Goal: Task Accomplishment & Management: Use online tool/utility

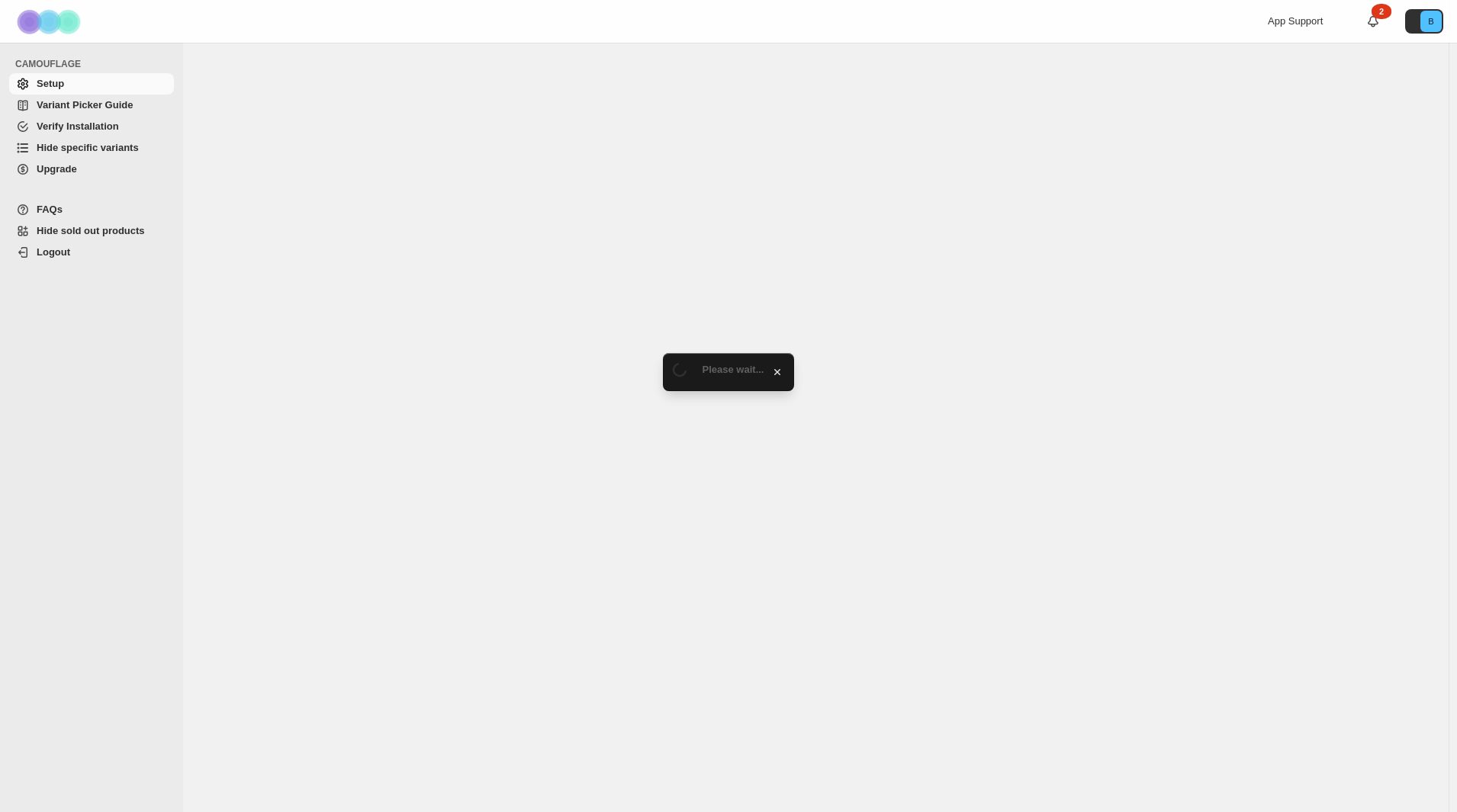
select select "****"
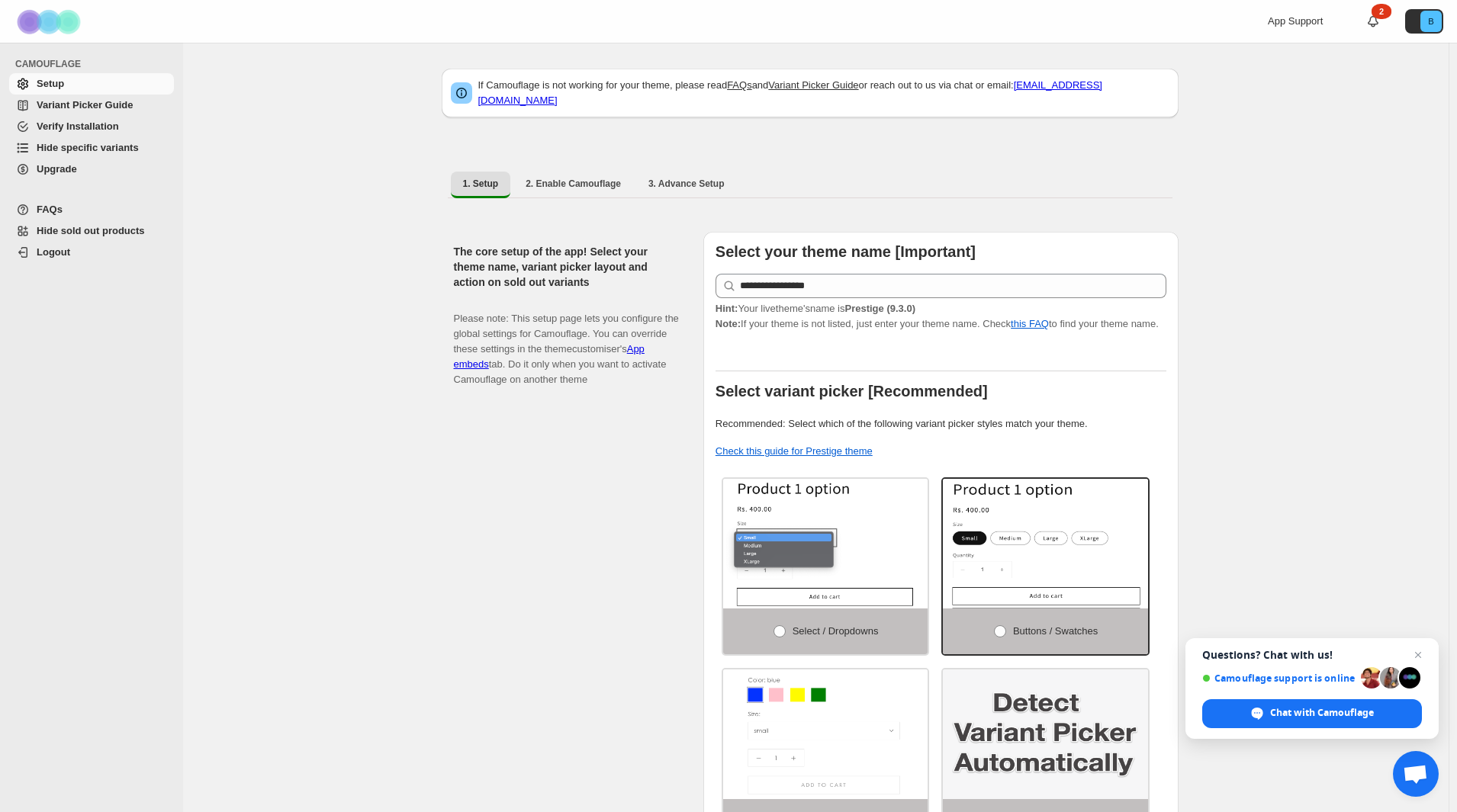
click at [66, 169] on span "Upgrade" at bounding box center [57, 168] width 41 height 12
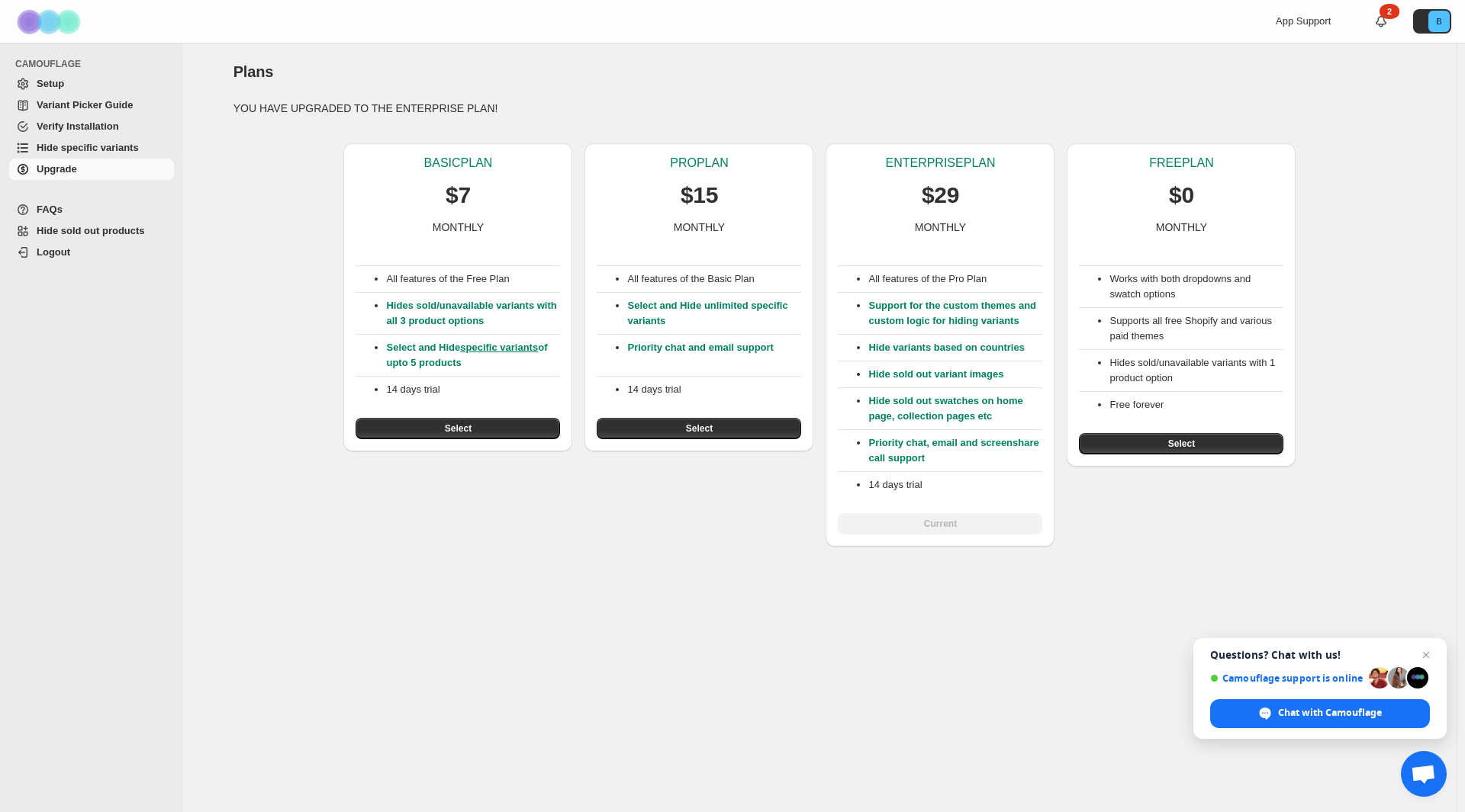
click at [86, 147] on span "Hide specific variants" at bounding box center [87, 147] width 102 height 12
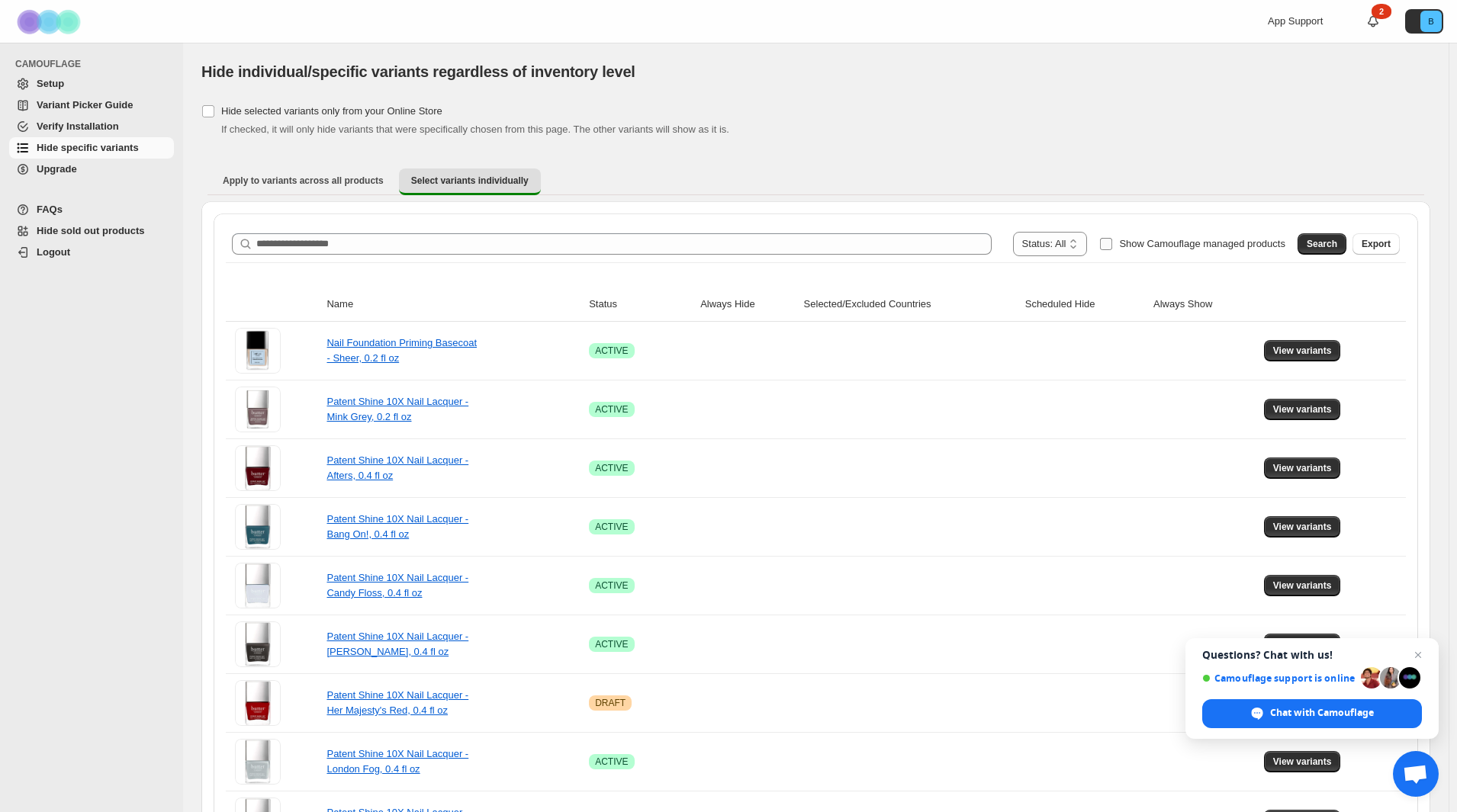
click at [1181, 244] on span "Show Camouflage managed products" at bounding box center [1202, 243] width 166 height 12
click at [1338, 243] on span "Search" at bounding box center [1322, 244] width 30 height 12
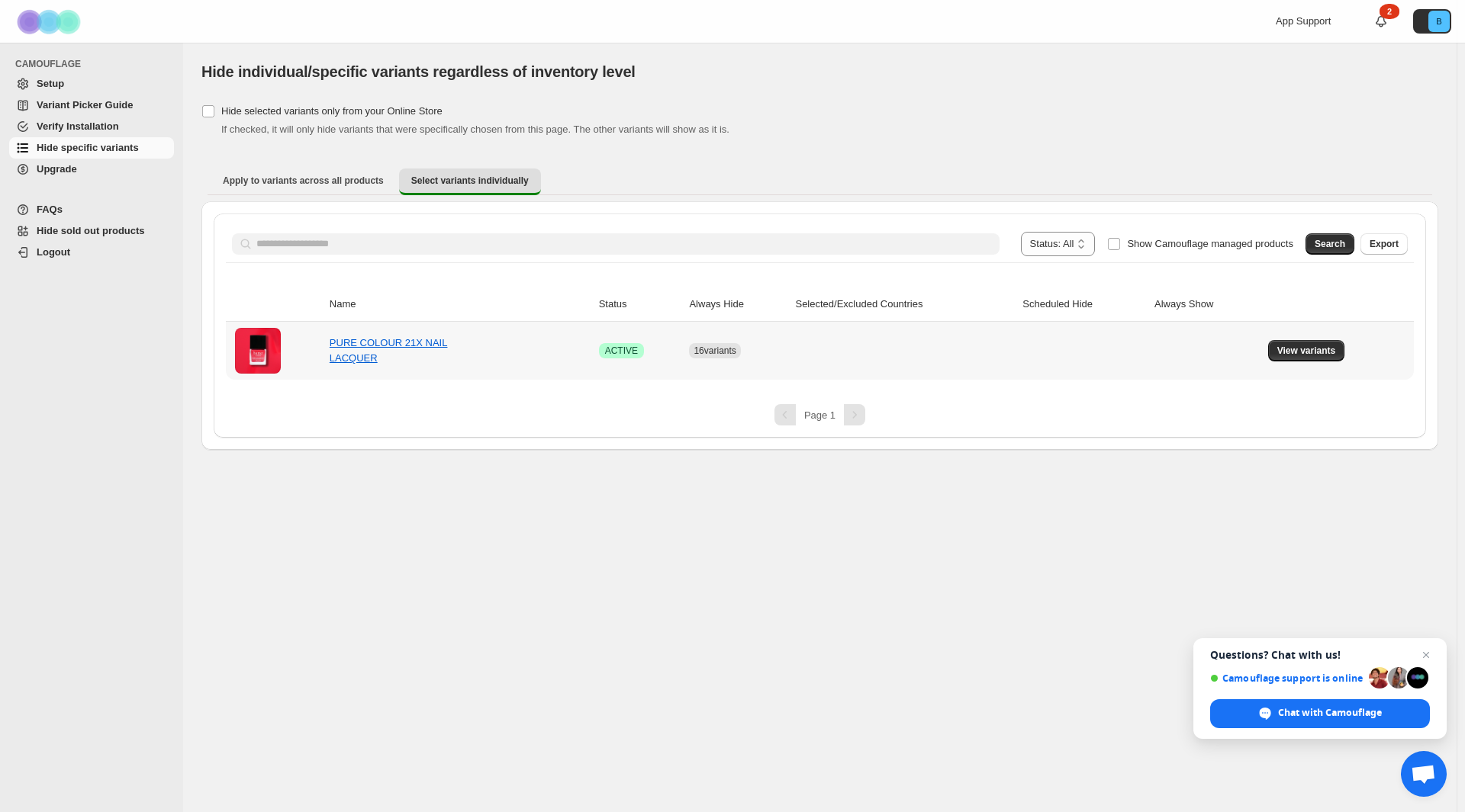
click at [396, 351] on div "PURE COLOUR 21X NAIL LACQUER" at bounding box center [406, 351] width 153 height 30
click at [395, 341] on link "PURE COLOUR 21X NAIL LACQUER" at bounding box center [389, 351] width 119 height 26
click at [1295, 349] on span "View variants" at bounding box center [1306, 351] width 58 height 12
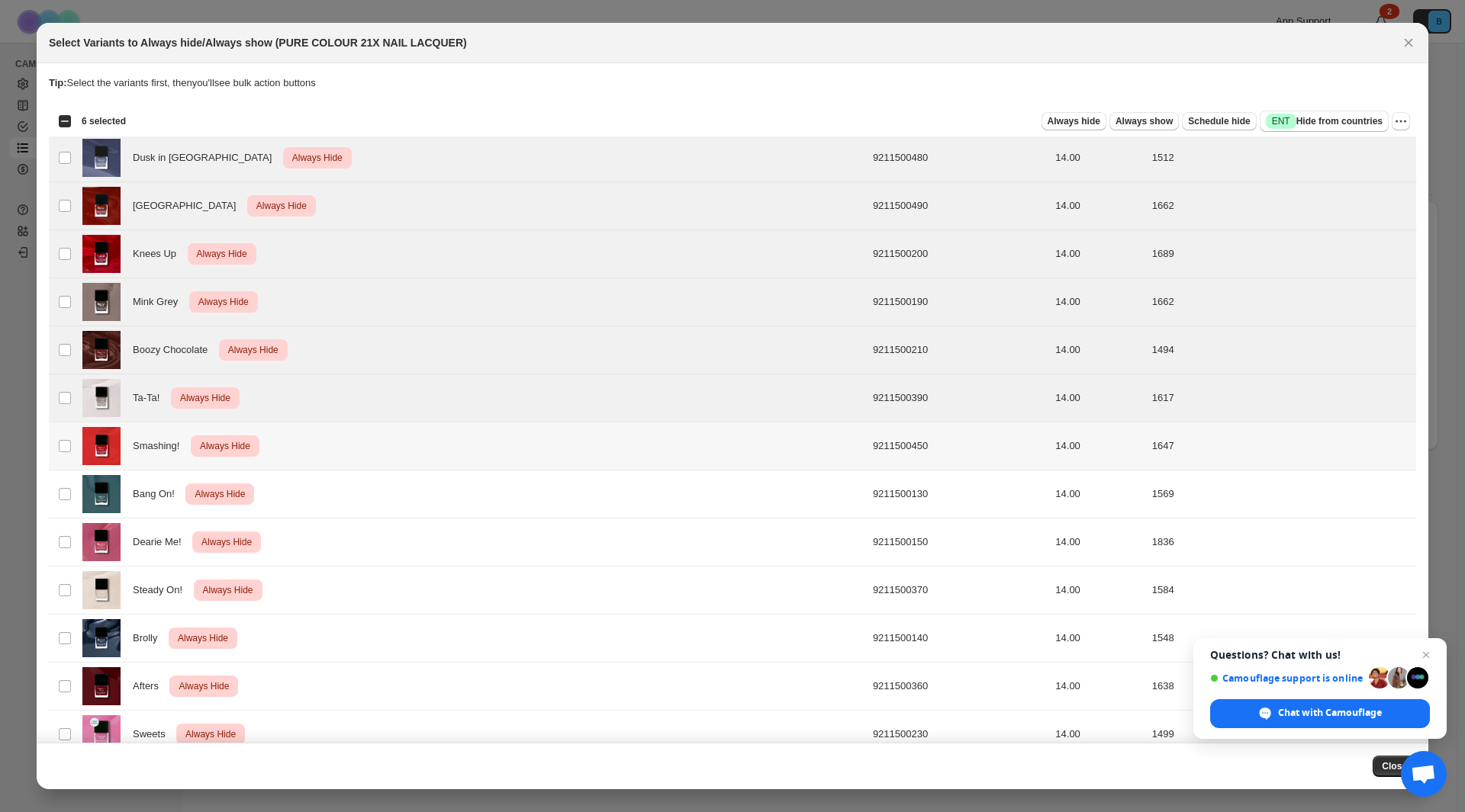
click at [62, 454] on td "Select product variant" at bounding box center [63, 447] width 29 height 48
click at [64, 506] on td "Select product variant" at bounding box center [63, 495] width 29 height 48
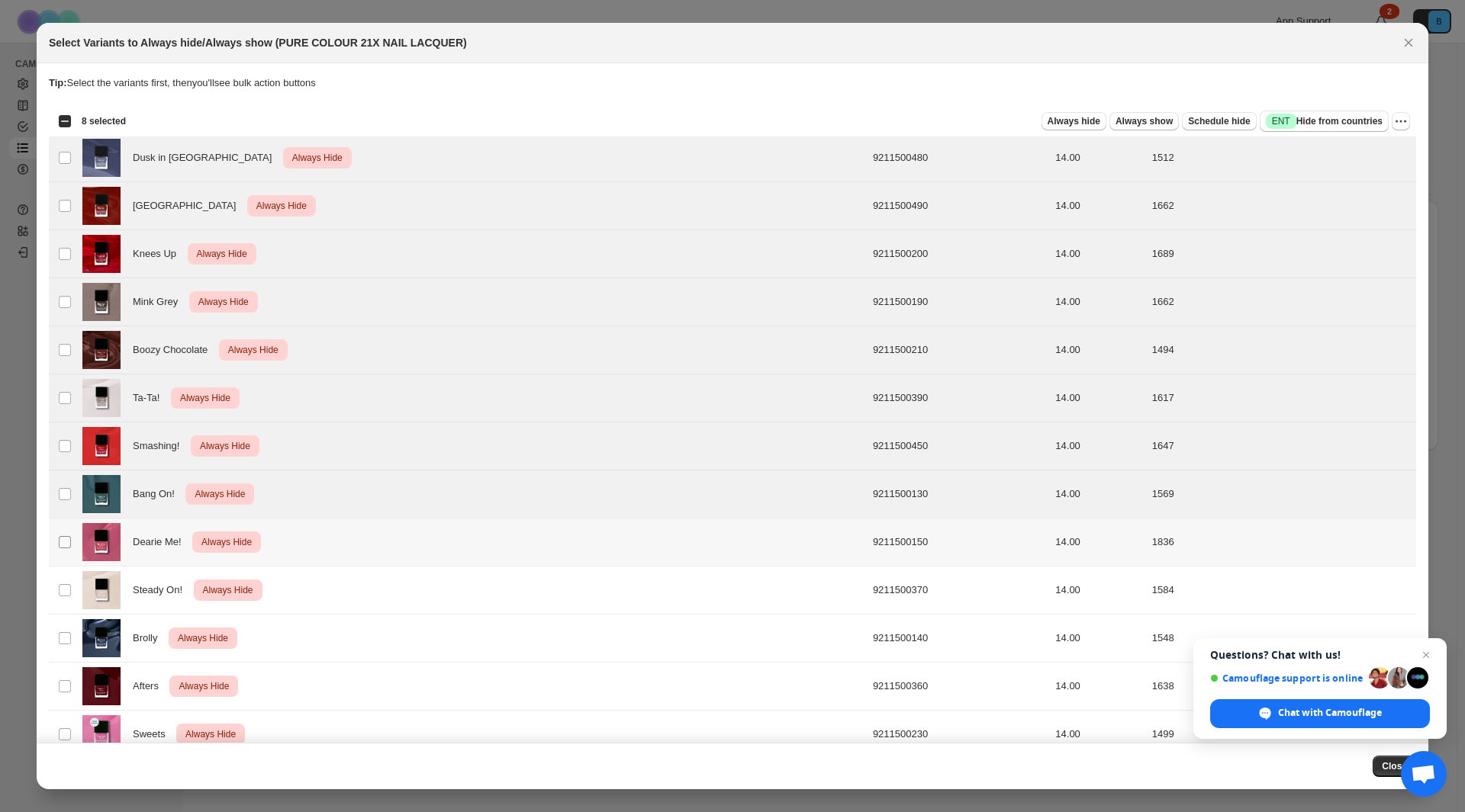
click at [65, 549] on span ":r6:" at bounding box center [65, 542] width 14 height 14
click at [65, 598] on td "Select product variant" at bounding box center [63, 591] width 29 height 48
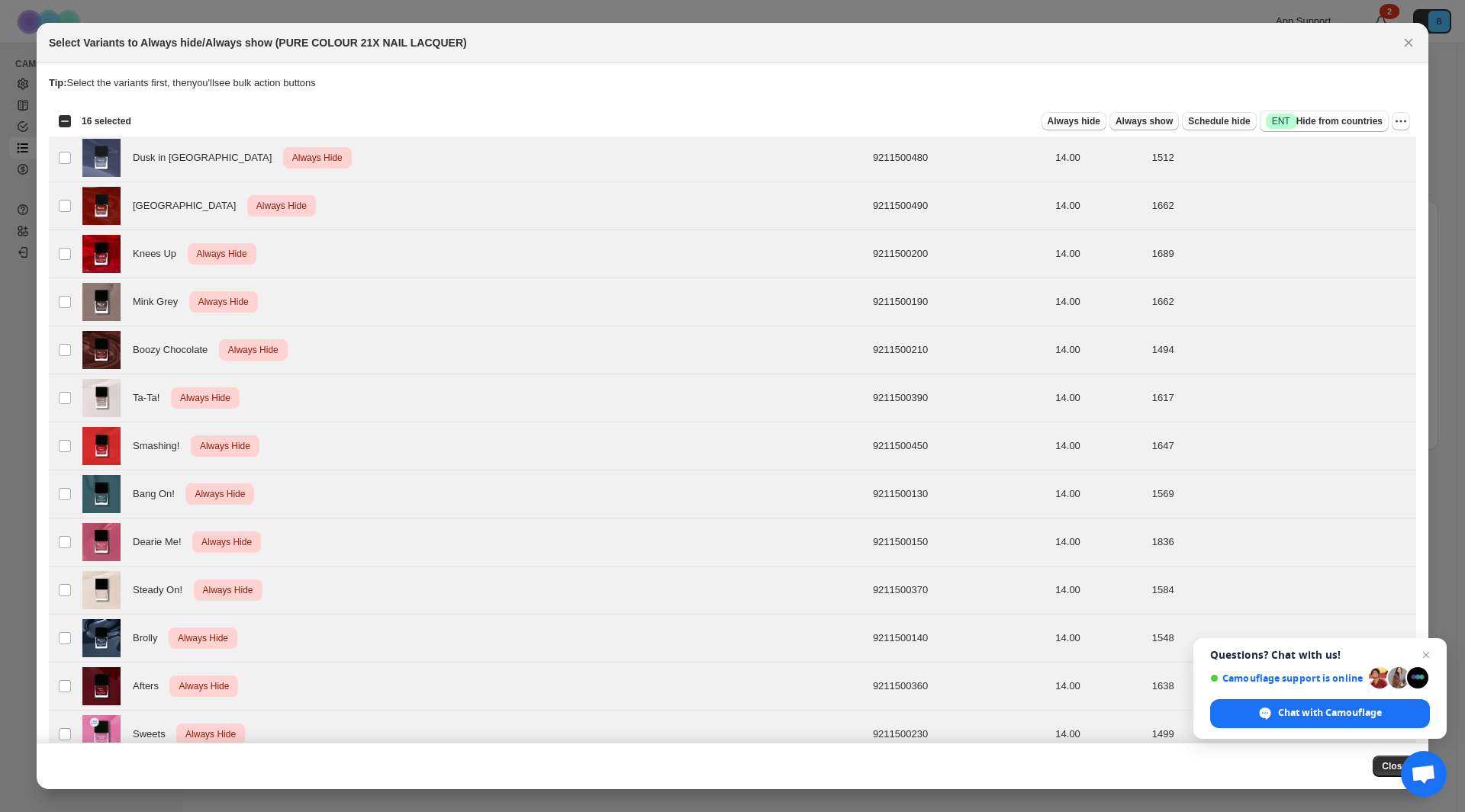
click at [1143, 125] on span "Always show" at bounding box center [1144, 122] width 57 height 12
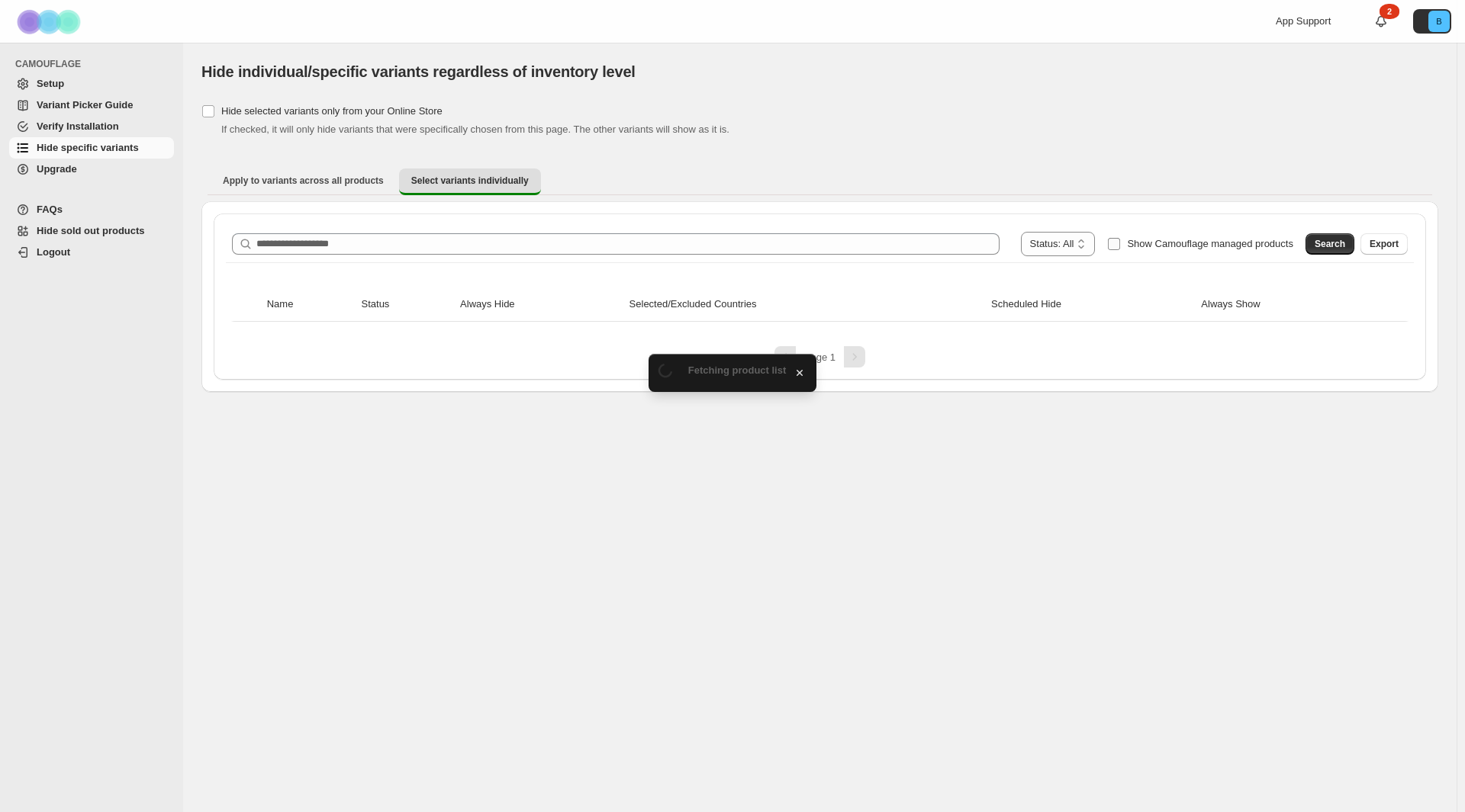
click at [1160, 250] on span "Show Camouflage managed products" at bounding box center [1210, 244] width 166 height 16
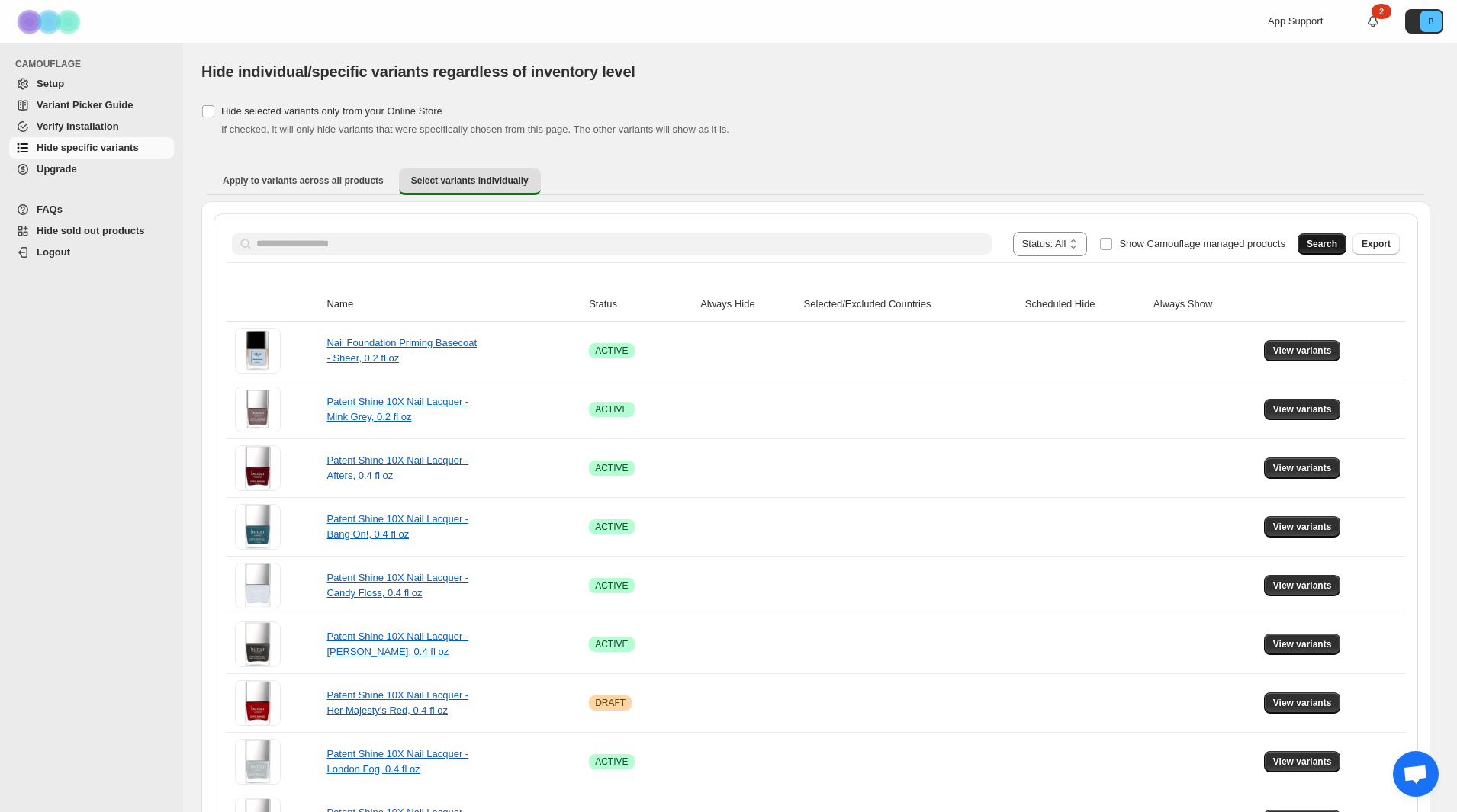
click at [1336, 239] on span "Search" at bounding box center [1322, 244] width 30 height 12
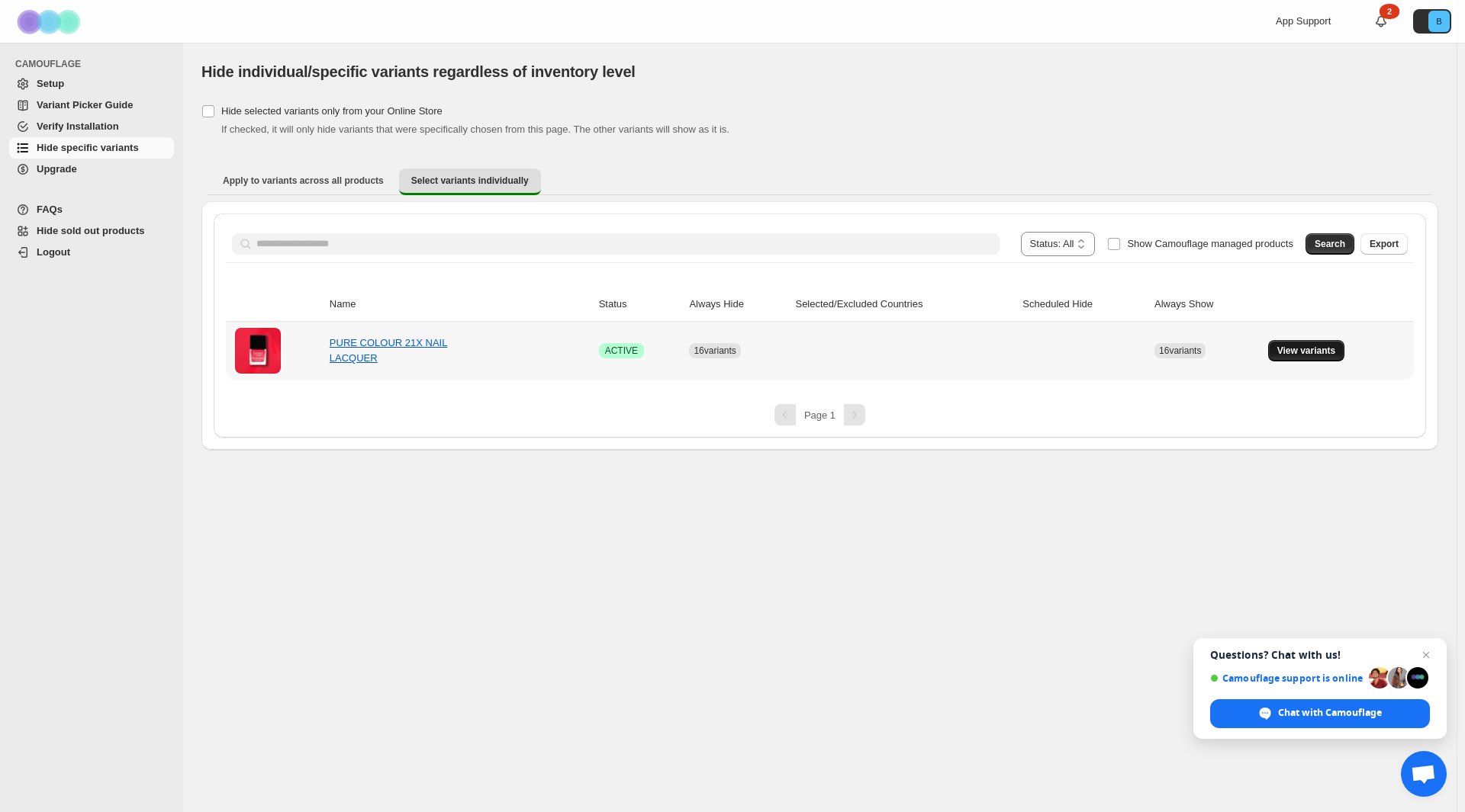
click at [1312, 355] on span "View variants" at bounding box center [1306, 351] width 58 height 12
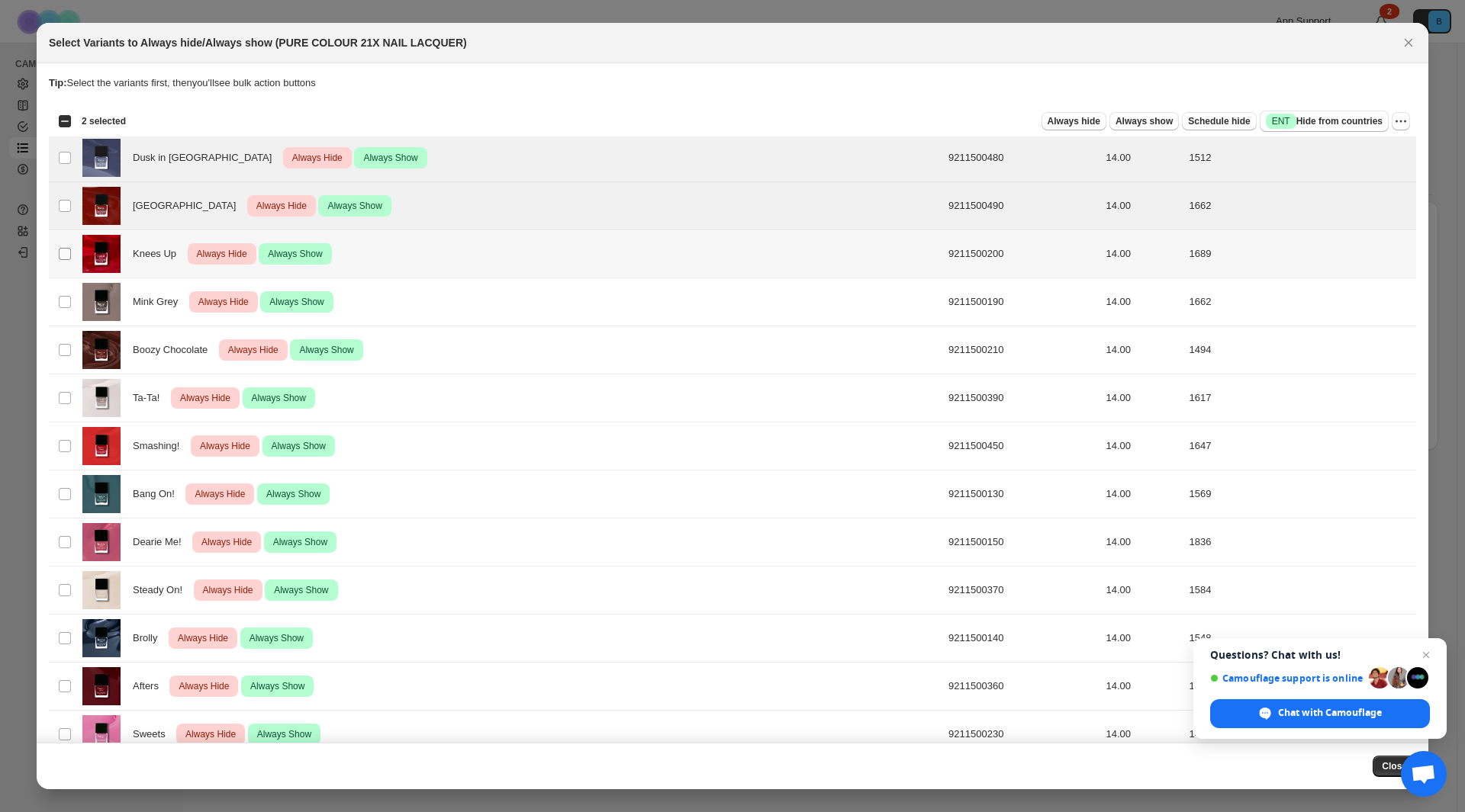
click at [66, 260] on span ":r6:" at bounding box center [65, 254] width 14 height 14
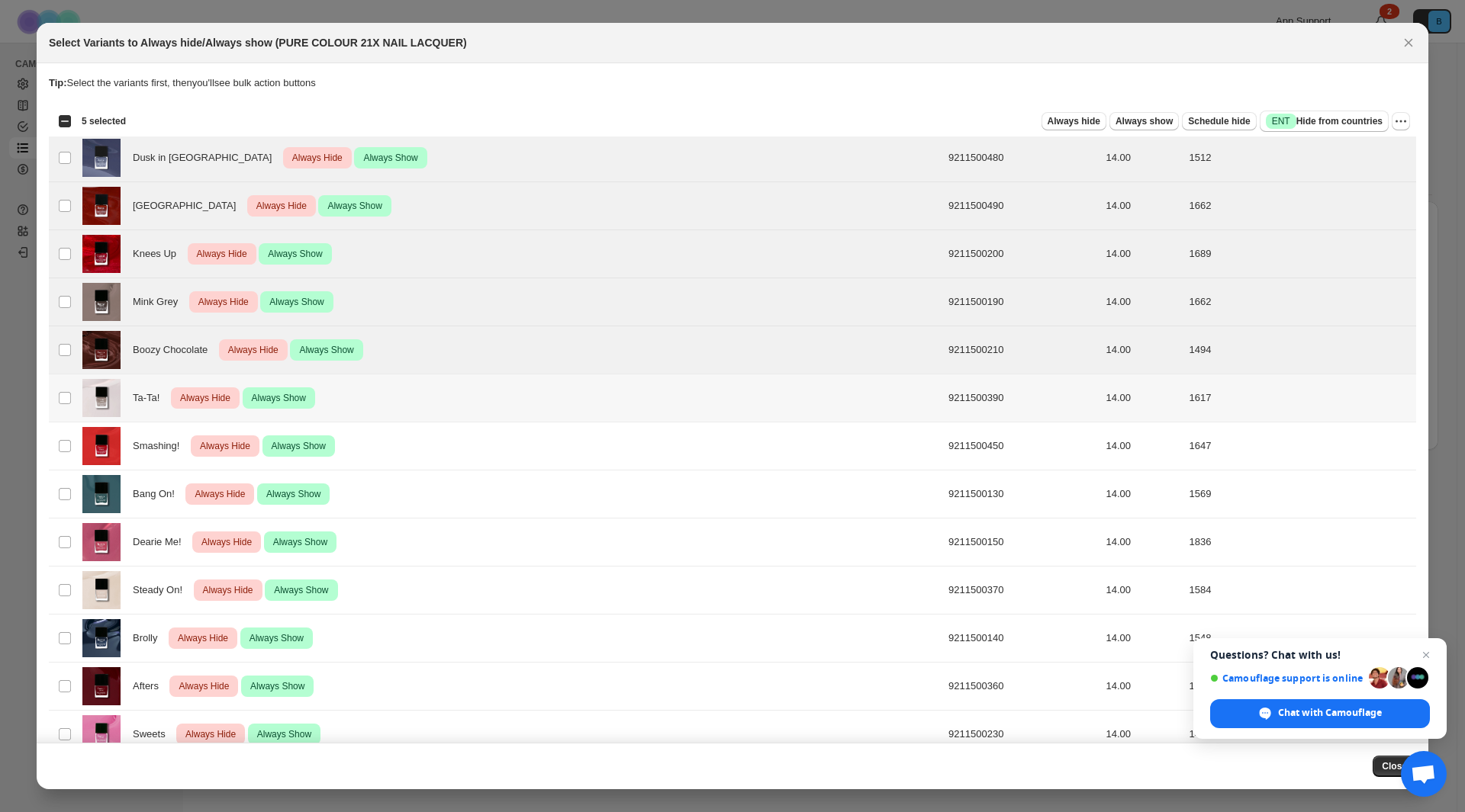
click at [72, 397] on td "Select product variant" at bounding box center [63, 399] width 29 height 48
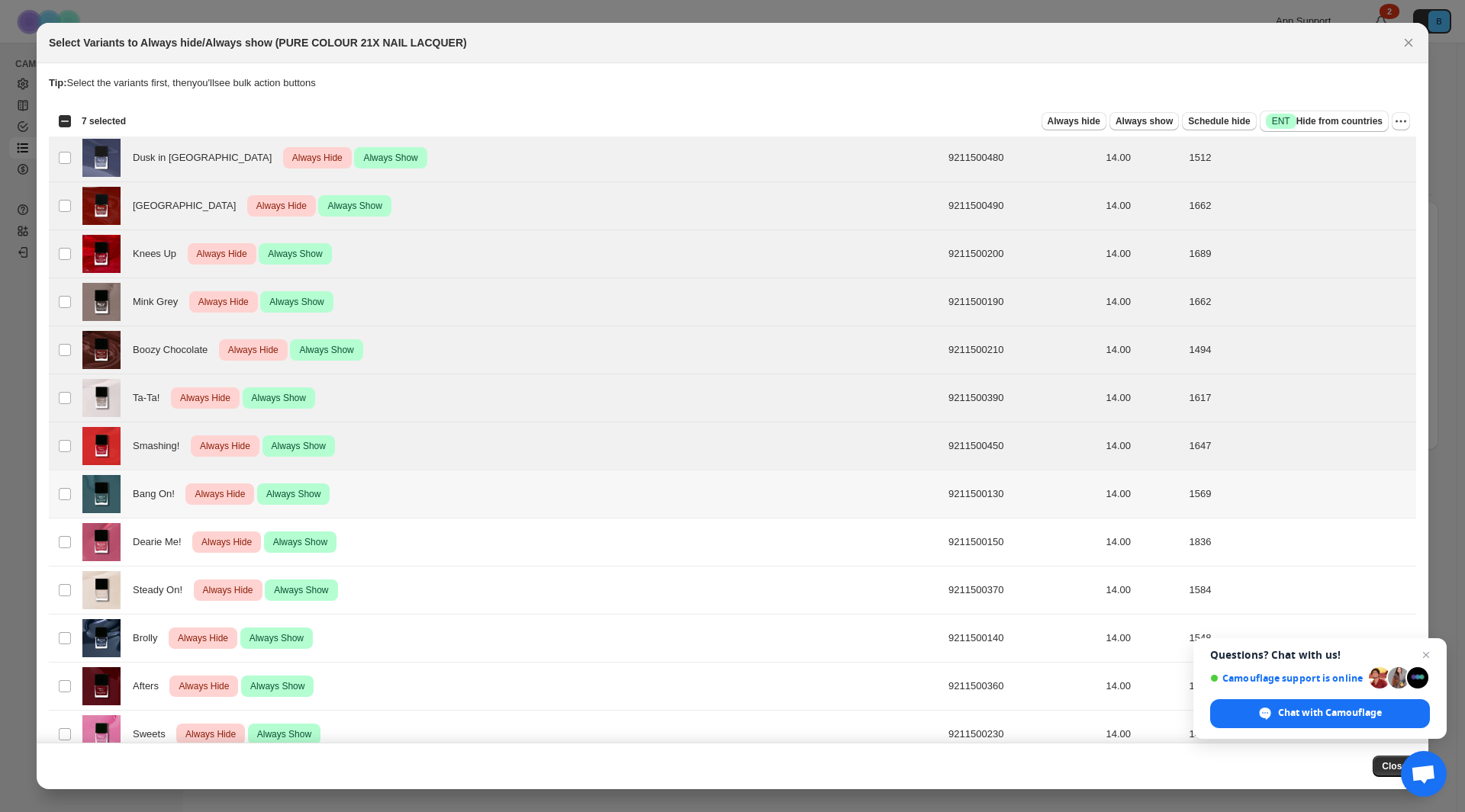
click at [69, 503] on td "Select product variant" at bounding box center [63, 495] width 29 height 48
click at [65, 535] on span ":r6:" at bounding box center [65, 542] width 14 height 14
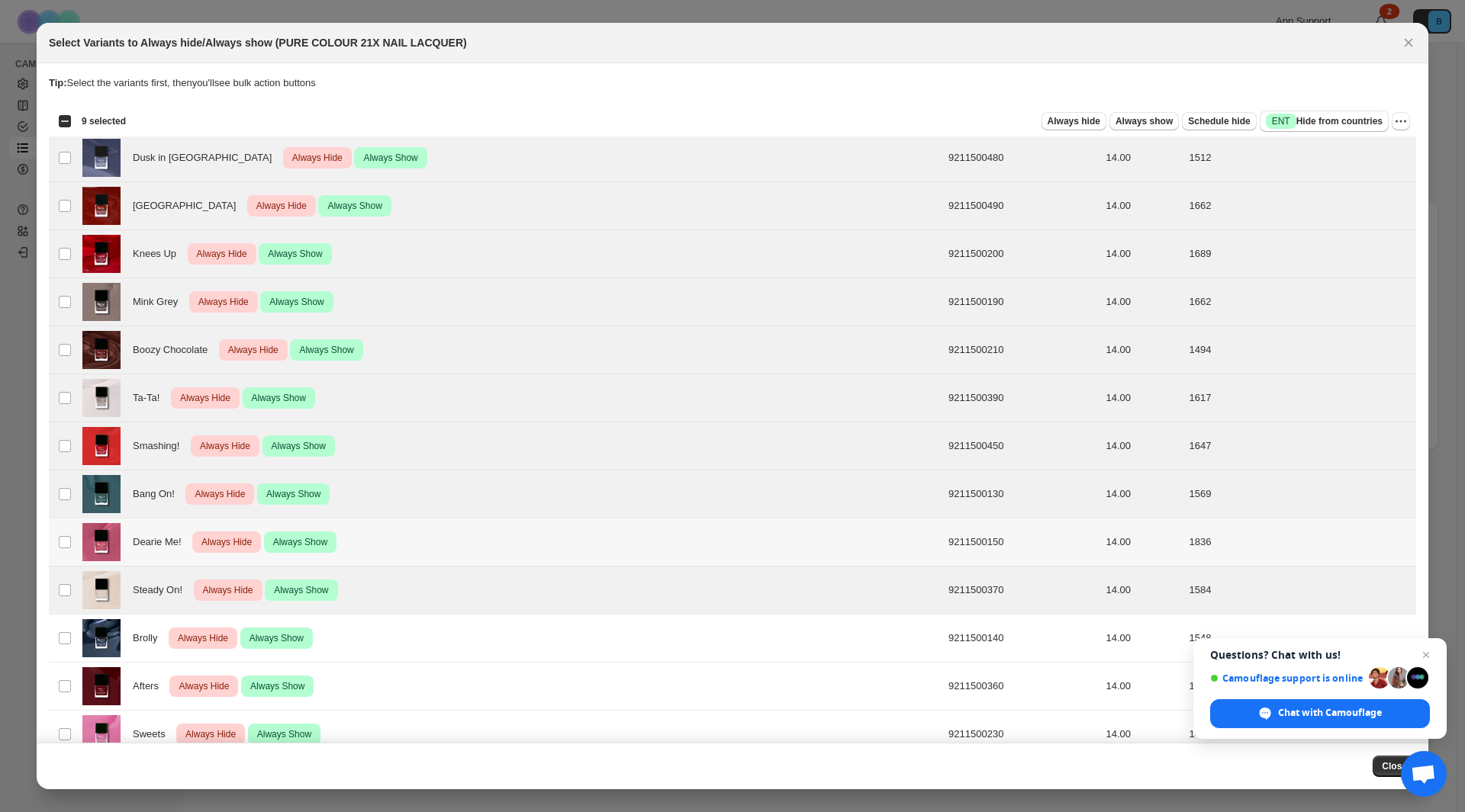
click at [62, 551] on td "Select product variant" at bounding box center [63, 543] width 29 height 48
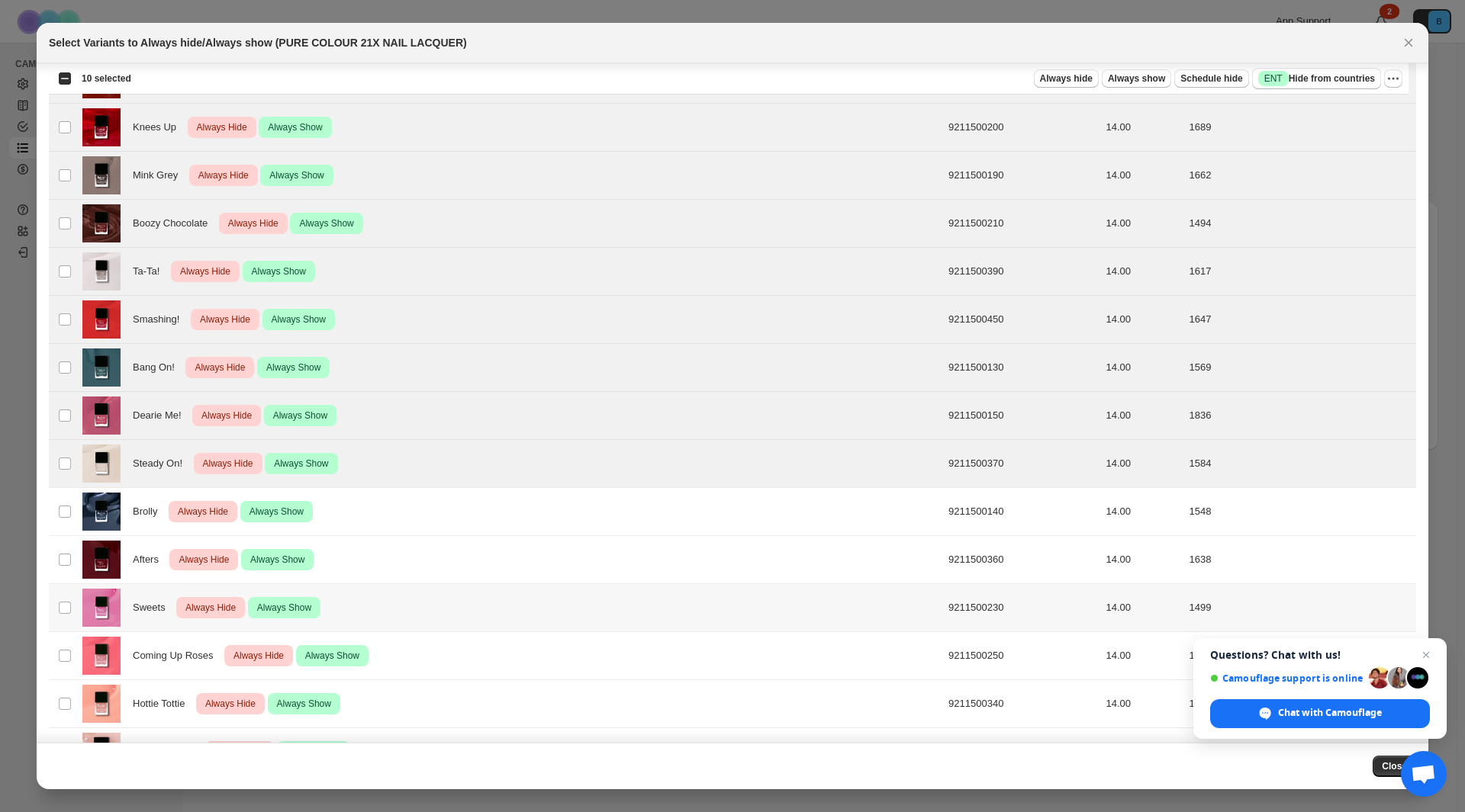
scroll to position [153, 0]
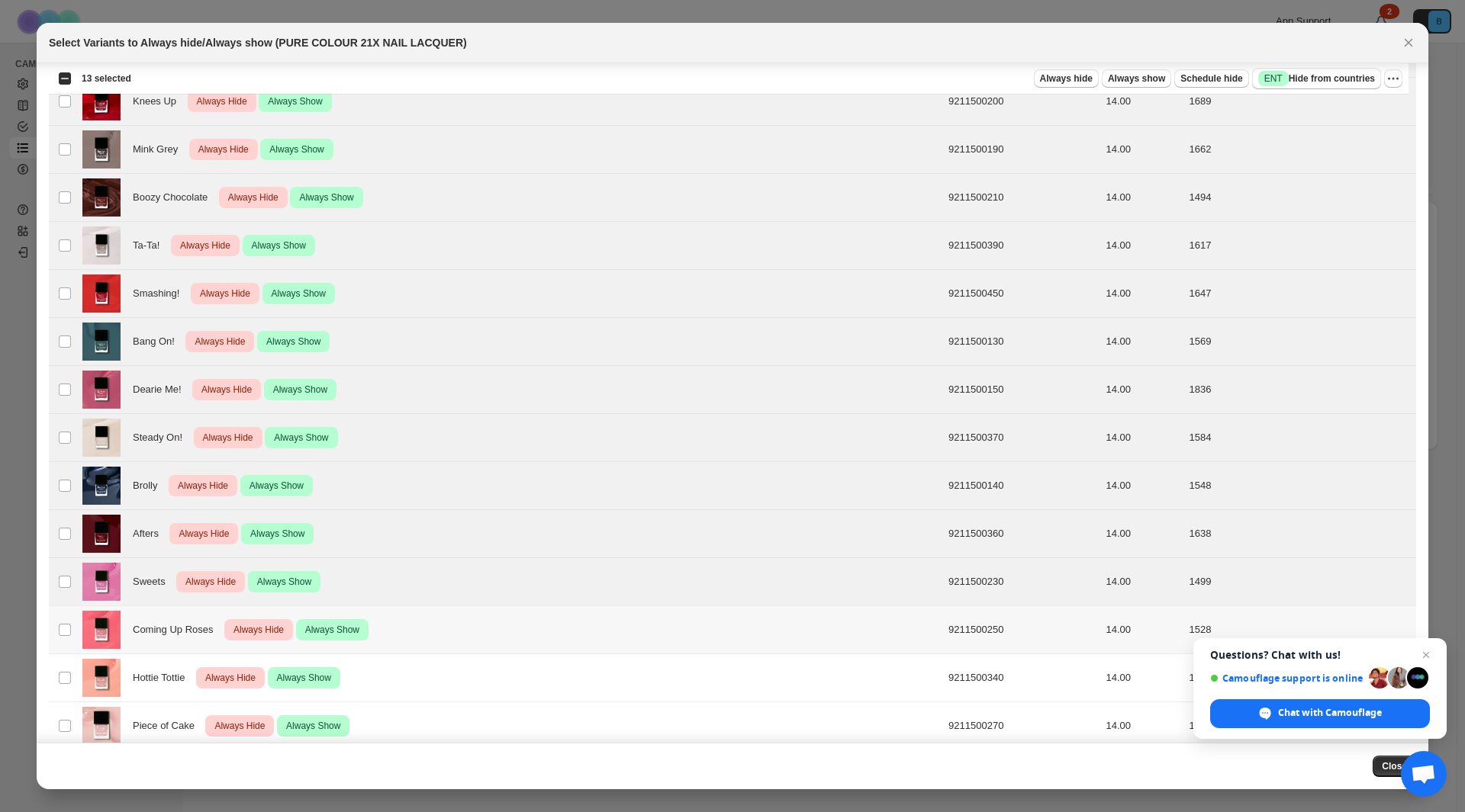
click at [62, 624] on td "Select product variant" at bounding box center [63, 630] width 29 height 48
click at [64, 685] on td "Select product variant" at bounding box center [63, 679] width 29 height 48
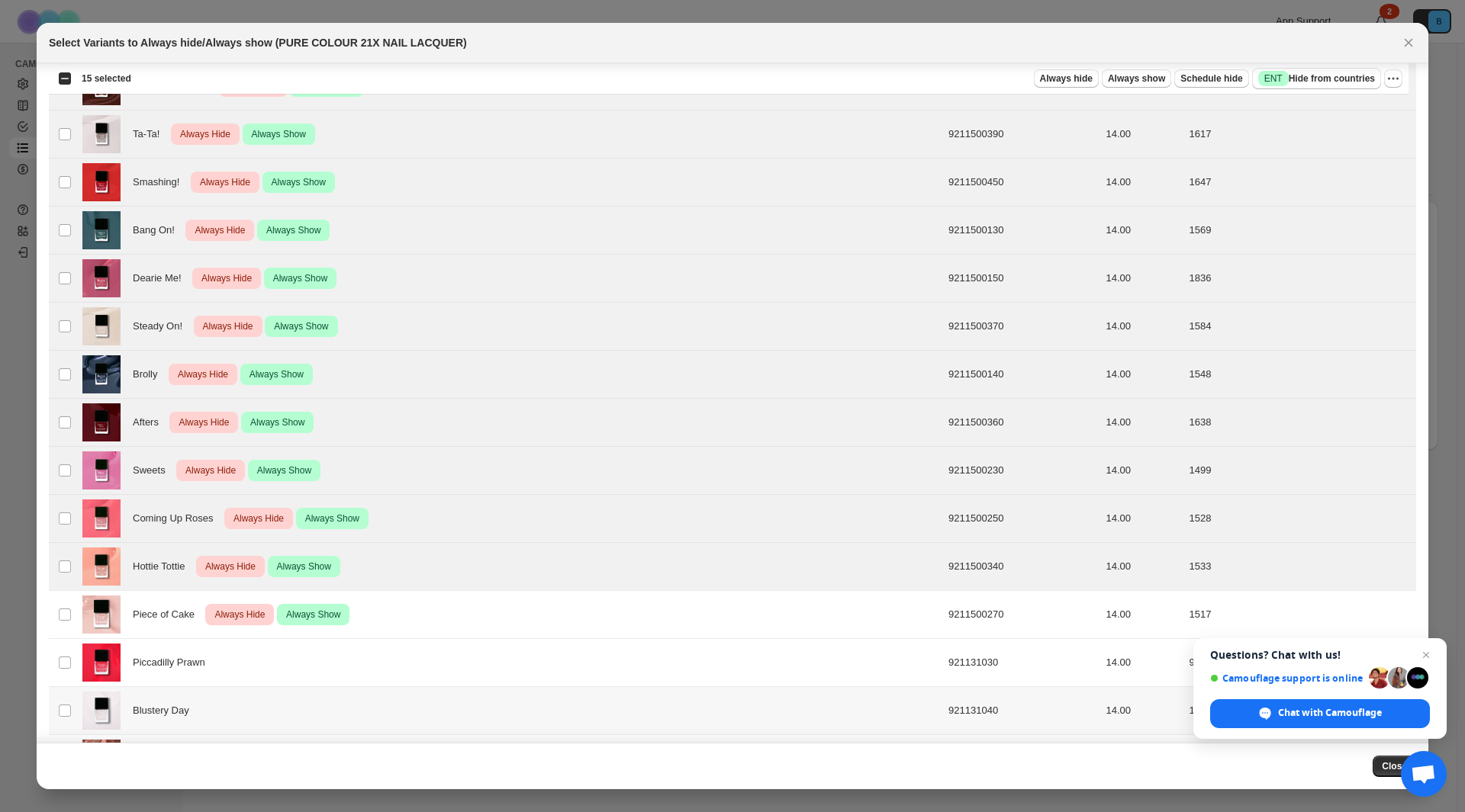
scroll to position [280, 0]
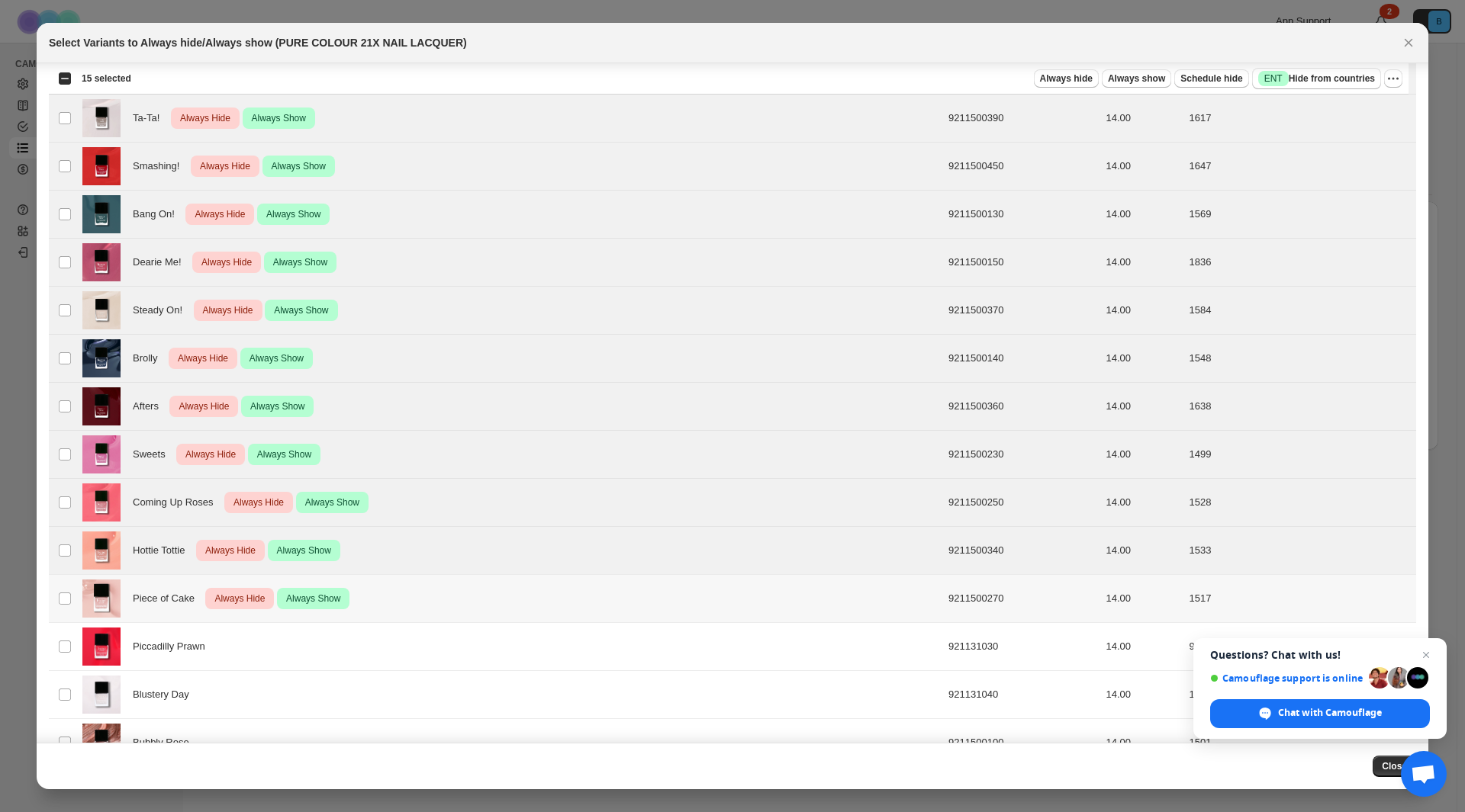
click at [60, 609] on td "Select product variant" at bounding box center [63, 599] width 29 height 48
click at [1391, 80] on icon "More actions" at bounding box center [1393, 79] width 16 height 16
click at [1348, 105] on span "Undo always hide" at bounding box center [1322, 108] width 79 height 12
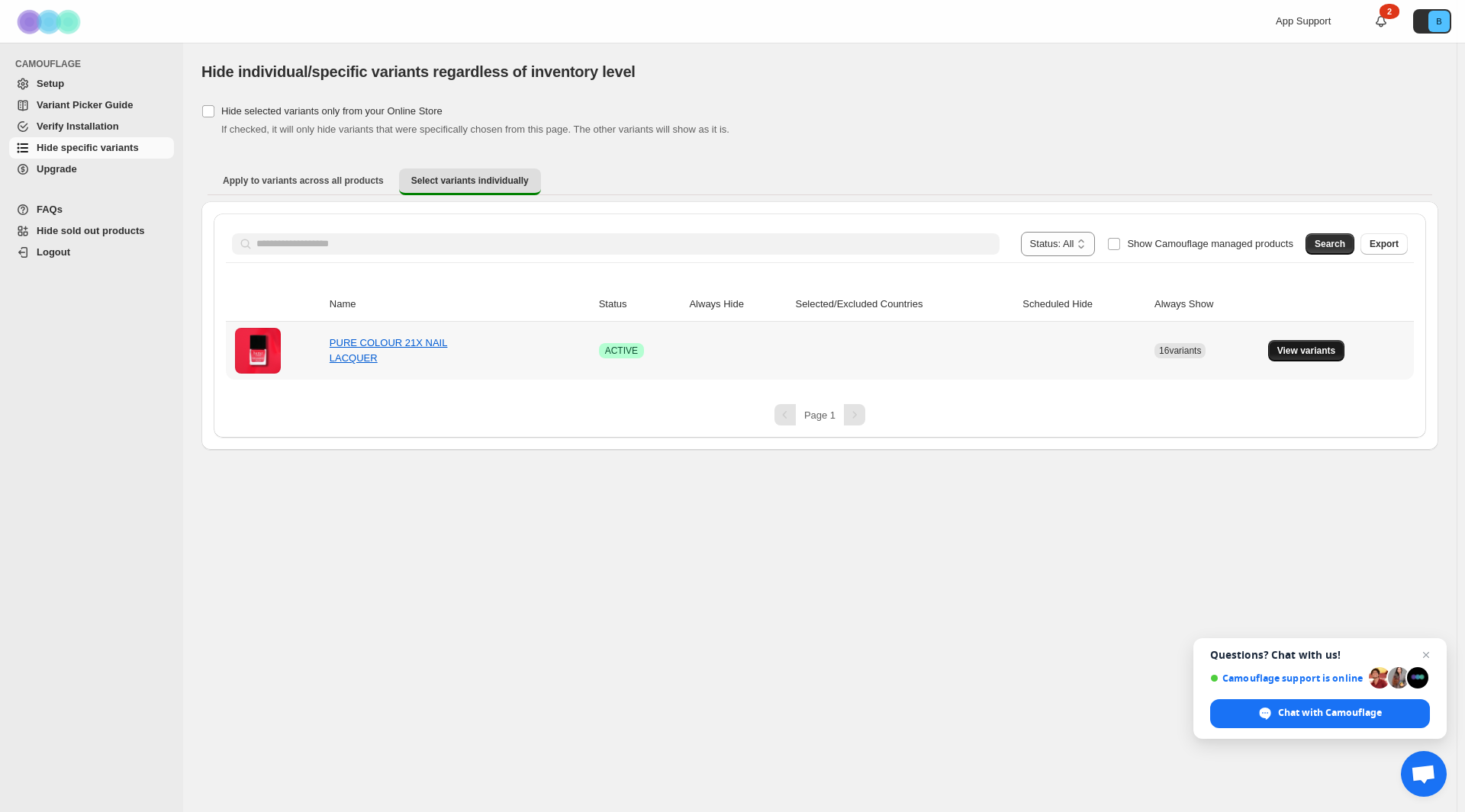
click at [1300, 351] on span "View variants" at bounding box center [1306, 351] width 58 height 12
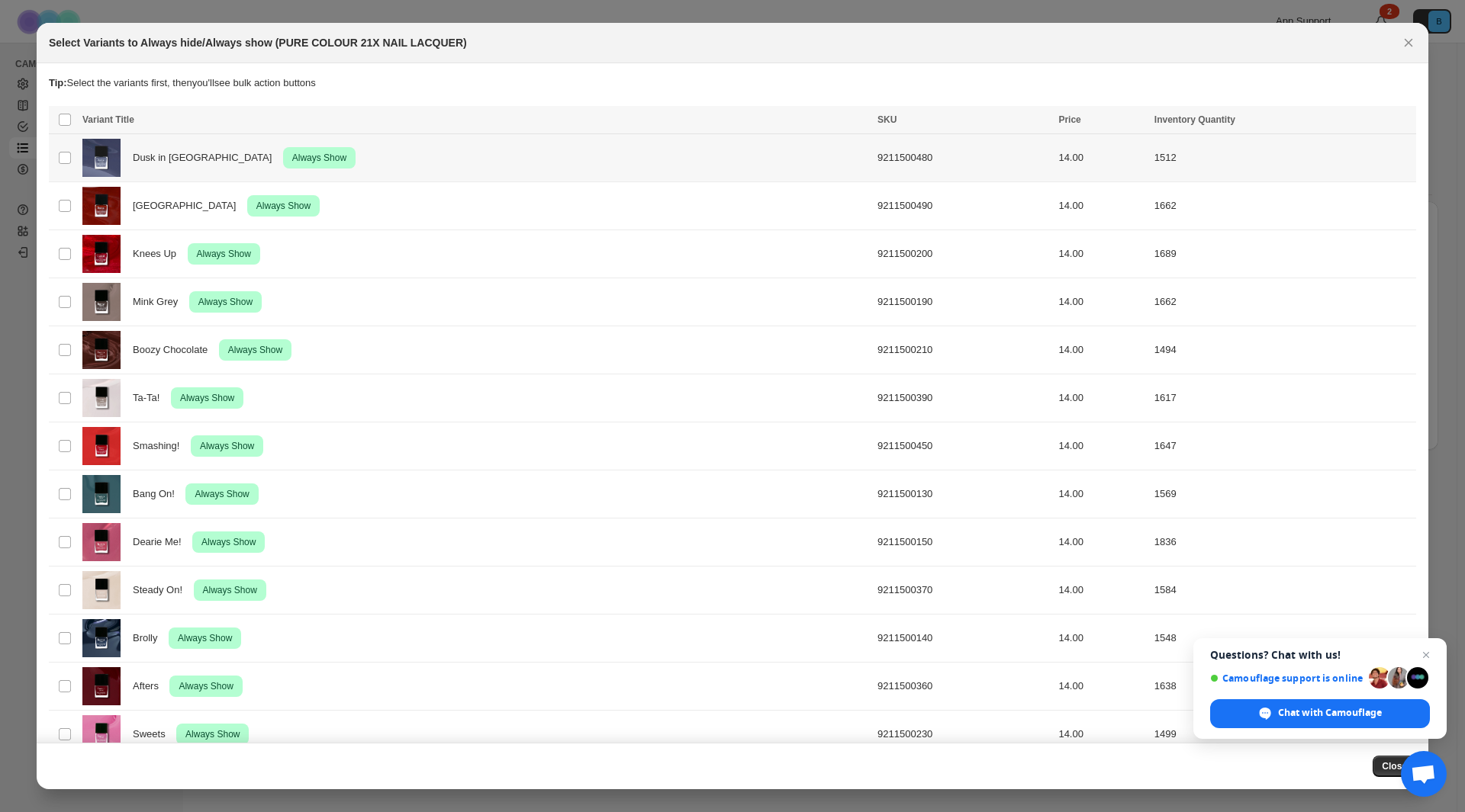
click at [54, 161] on td "Select product variant" at bounding box center [63, 158] width 29 height 48
click at [1406, 47] on icon "Close" at bounding box center [1409, 43] width 9 height 9
